Goal: Go to known website

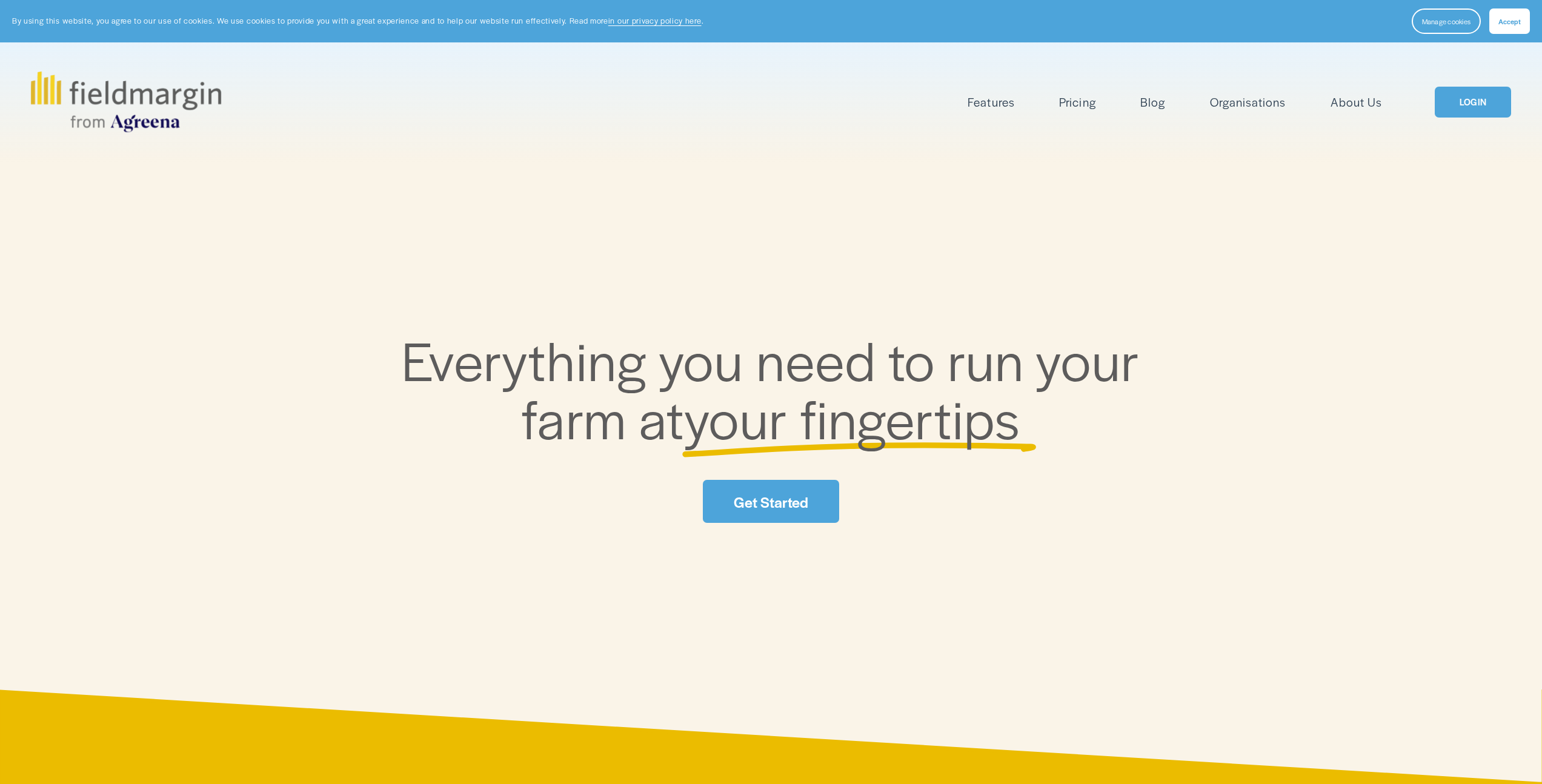
click at [1471, 100] on link "LOGIN" at bounding box center [1473, 102] width 77 height 31
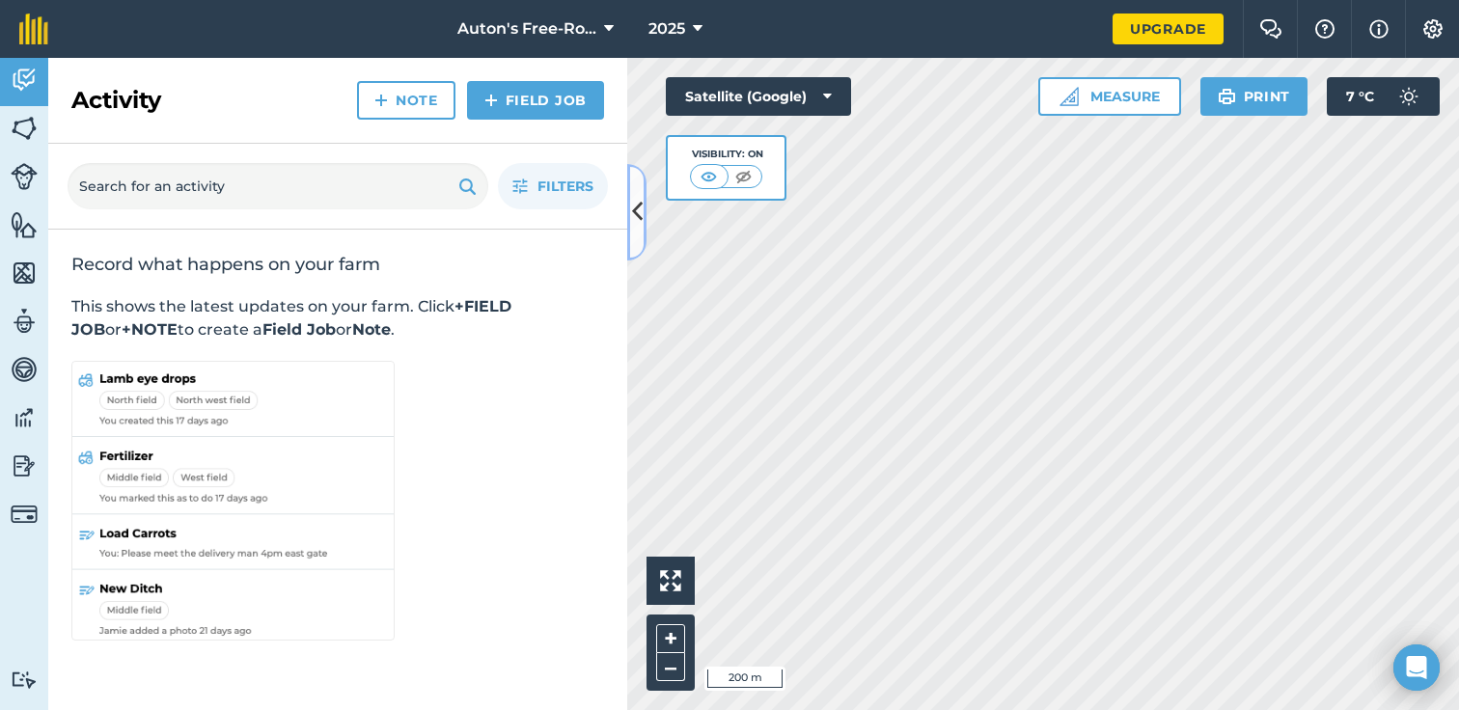
click at [637, 219] on icon at bounding box center [637, 212] width 11 height 34
